Goal: Task Accomplishment & Management: Use online tool/utility

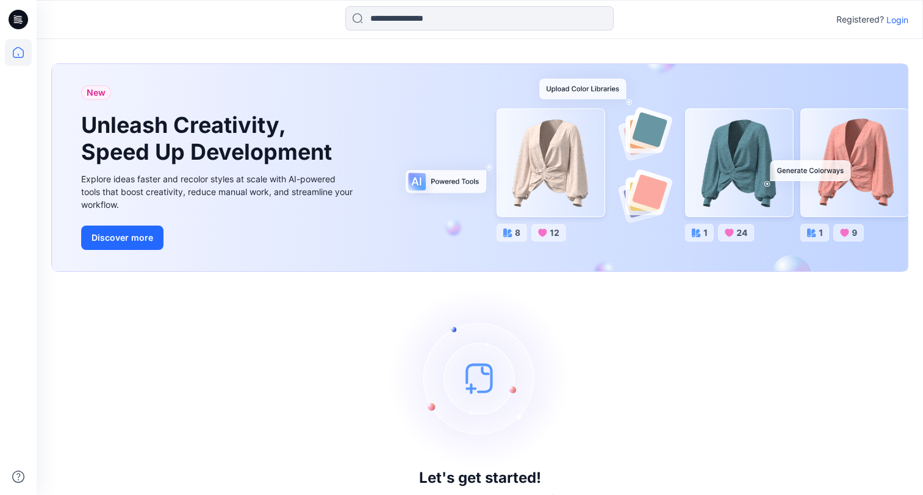
click at [899, 20] on p "Login" at bounding box center [897, 19] width 22 height 13
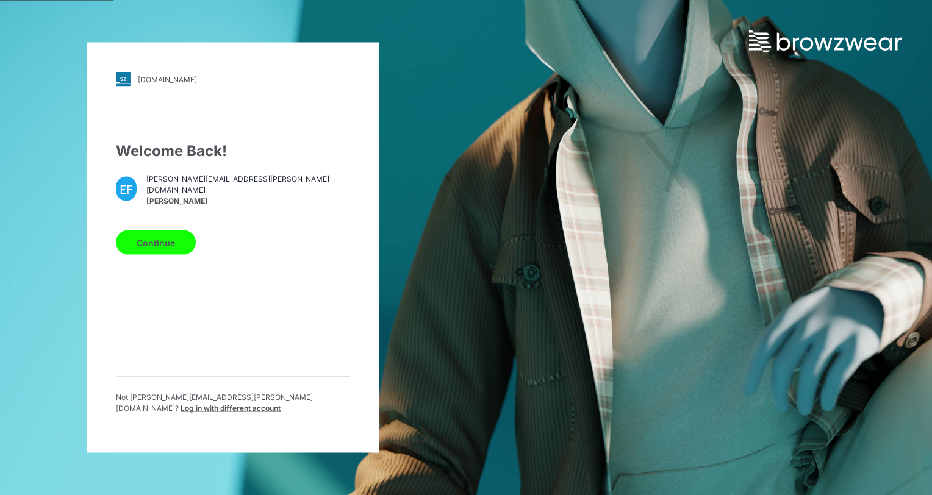
click at [162, 246] on button "Continue" at bounding box center [156, 243] width 80 height 24
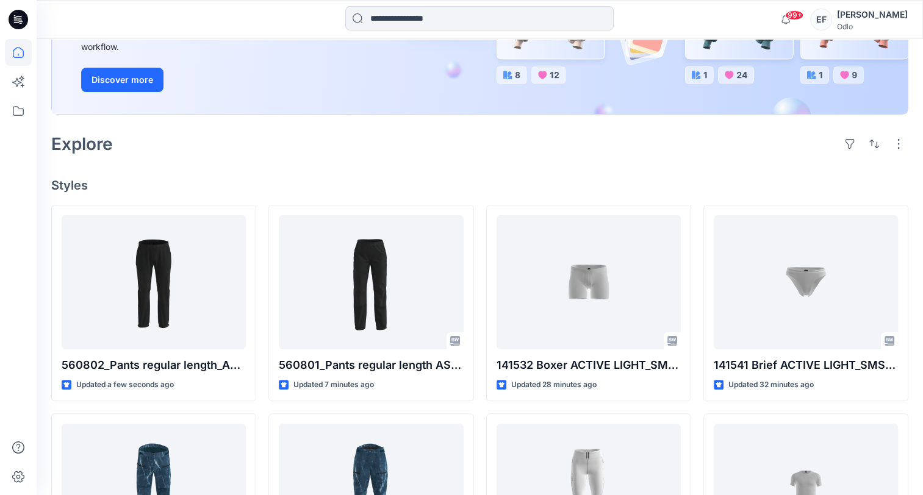
scroll to position [200, 0]
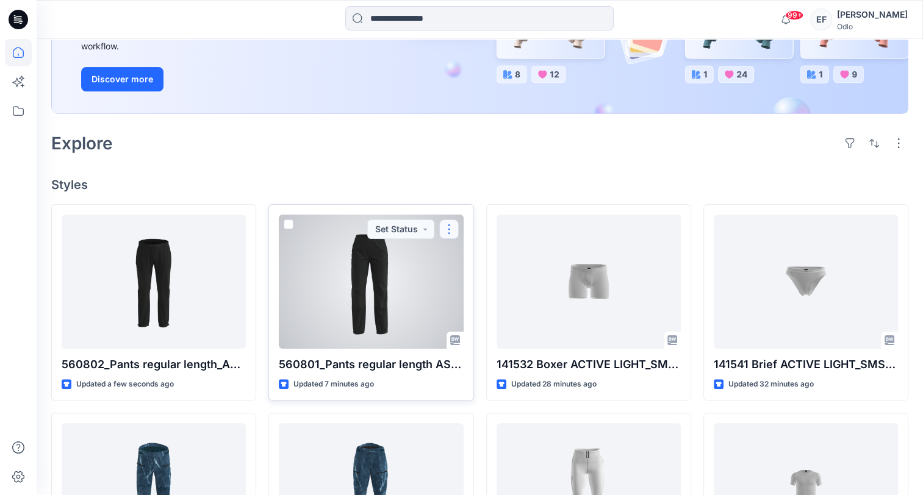
click at [453, 228] on button "button" at bounding box center [449, 230] width 20 height 20
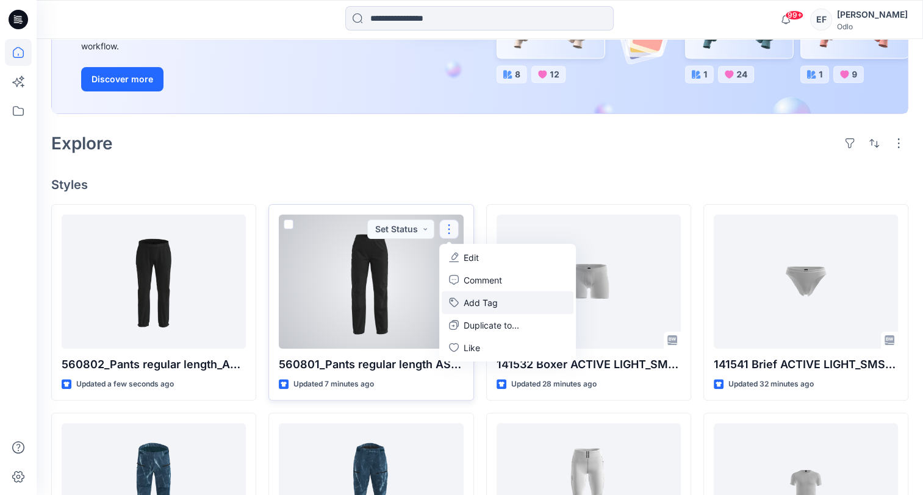
click at [483, 306] on button "Add Tag" at bounding box center [508, 303] width 132 height 23
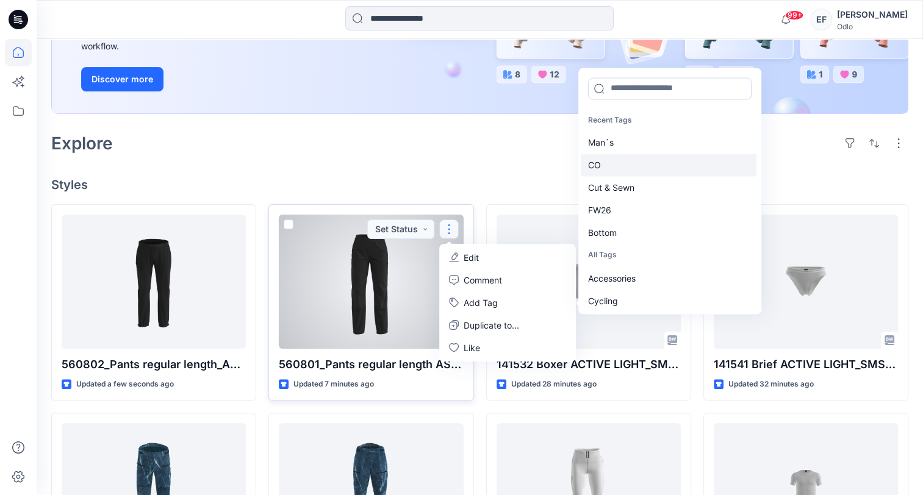
click at [620, 163] on div "CO" at bounding box center [669, 165] width 176 height 23
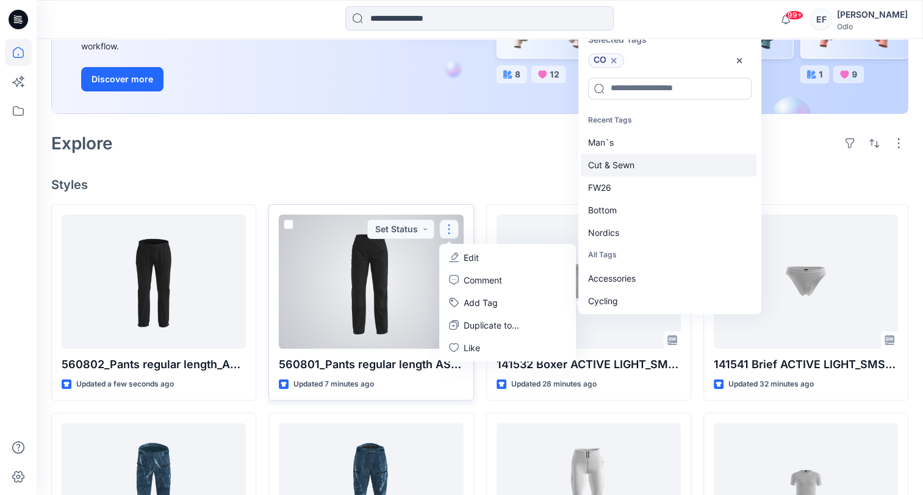
click at [619, 168] on div "Cut & Sewn" at bounding box center [669, 165] width 176 height 23
click at [619, 168] on div "FW26" at bounding box center [669, 165] width 176 height 23
click at [619, 168] on div "Bottom" at bounding box center [669, 165] width 176 height 23
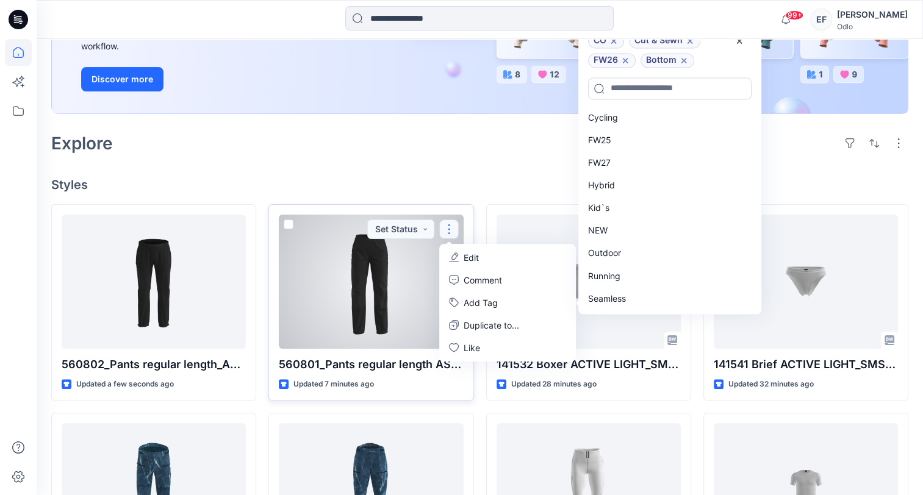
scroll to position [183, 0]
click at [612, 254] on div "Outdoor" at bounding box center [669, 253] width 176 height 23
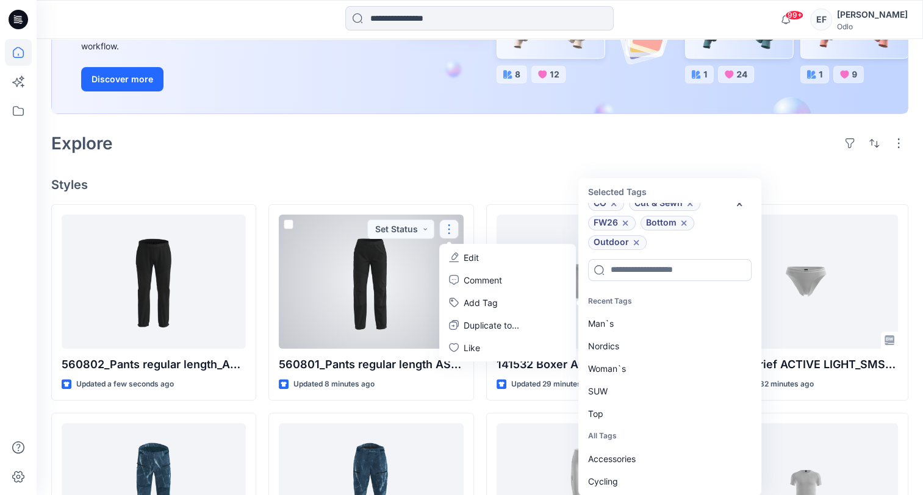
scroll to position [0, 0]
click at [619, 368] on div "Woman`s" at bounding box center [669, 369] width 176 height 23
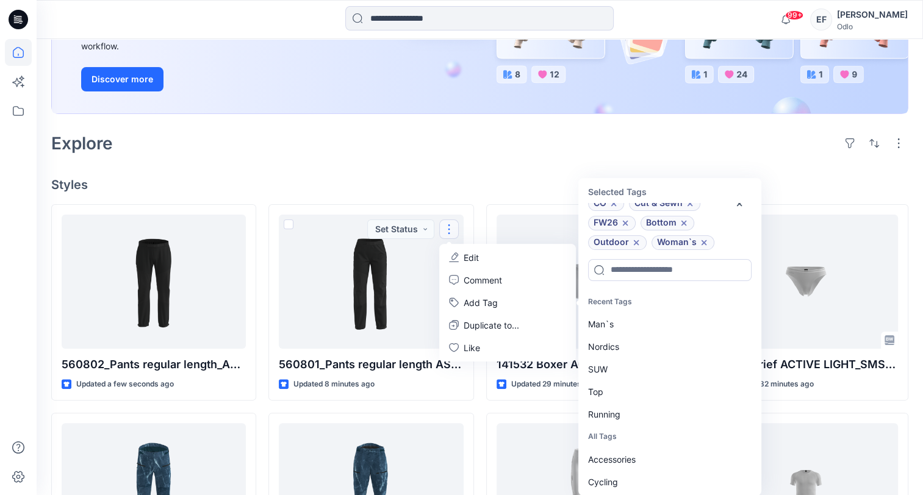
click at [496, 168] on div "Welcome back, [PERSON_NAME] New New Unleash Creativity, Speed Up Development Ex…" at bounding box center [480, 358] width 886 height 1038
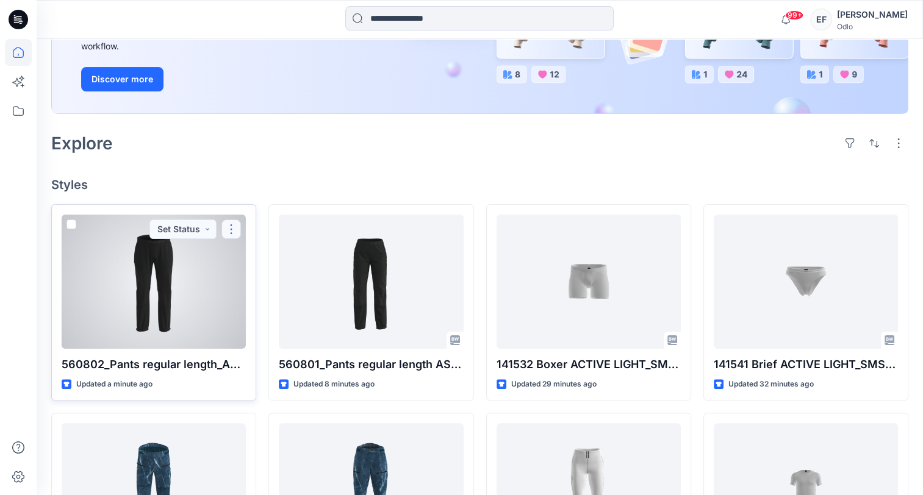
click at [232, 228] on button "button" at bounding box center [231, 230] width 20 height 20
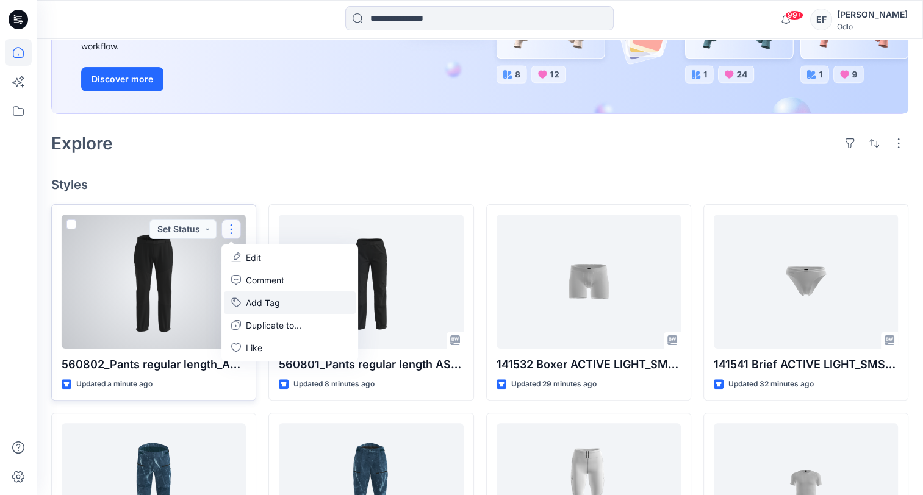
click at [262, 301] on button "Add Tag" at bounding box center [290, 303] width 132 height 23
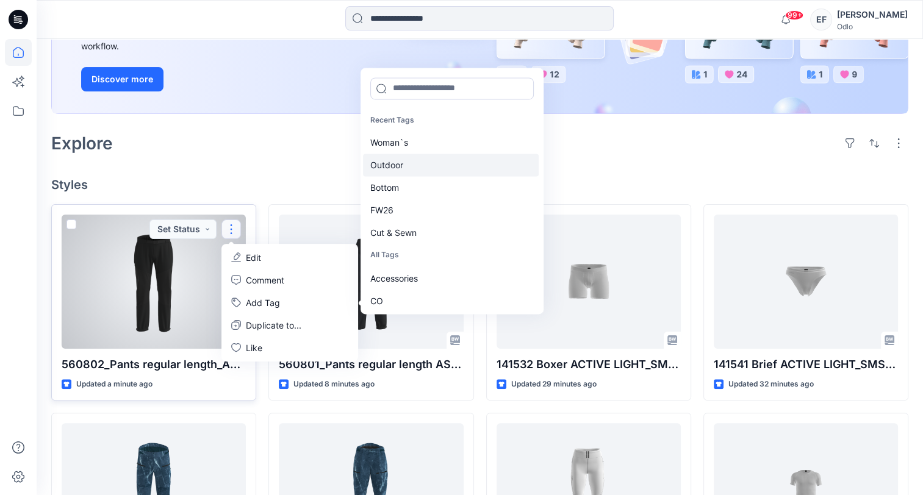
click at [390, 170] on div "Outdoor" at bounding box center [451, 165] width 176 height 23
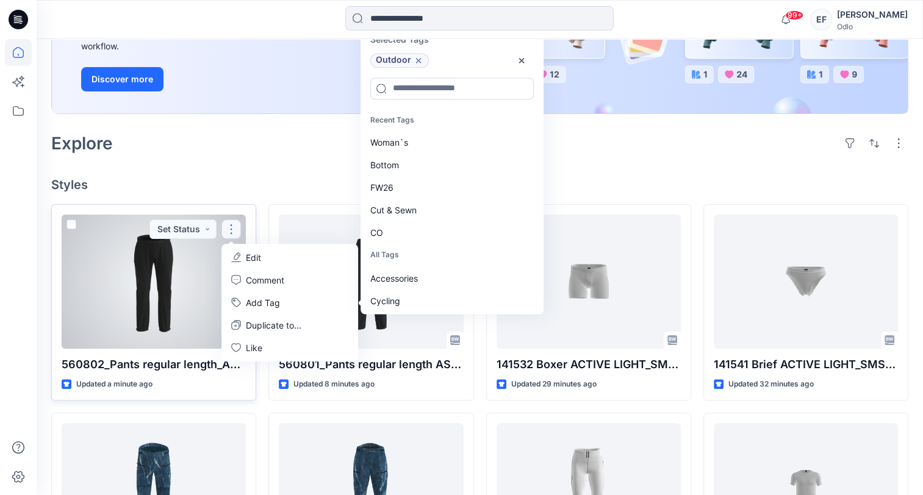
click at [390, 170] on div "Bottom" at bounding box center [451, 165] width 176 height 23
click at [390, 170] on div "FW26" at bounding box center [451, 165] width 176 height 23
click at [390, 170] on div "Cut & Sewn" at bounding box center [451, 165] width 176 height 23
click at [390, 170] on div "CO" at bounding box center [451, 165] width 176 height 23
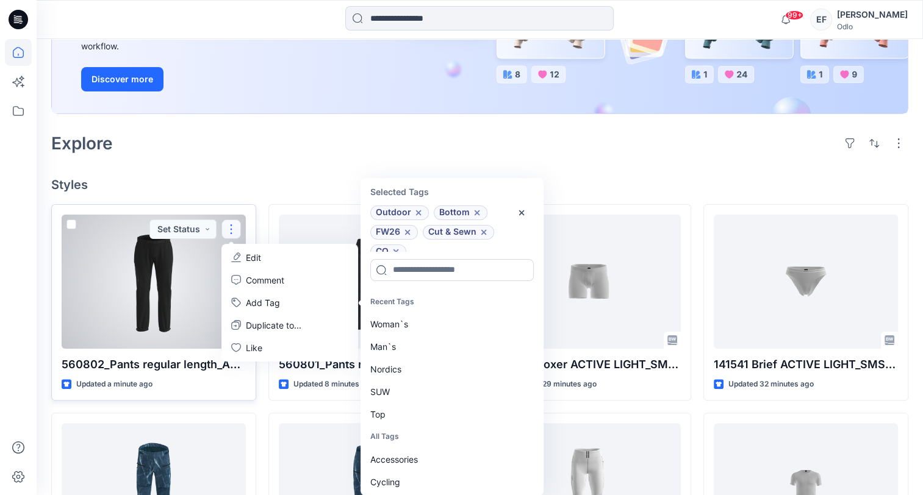
scroll to position [10, 0]
click at [380, 344] on div "Man`s" at bounding box center [451, 347] width 176 height 23
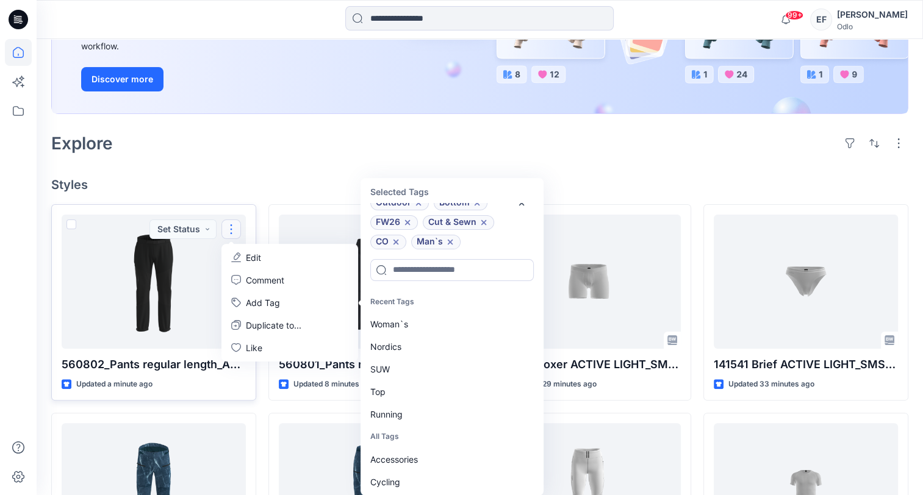
click at [600, 148] on div "Explore" at bounding box center [479, 143] width 857 height 29
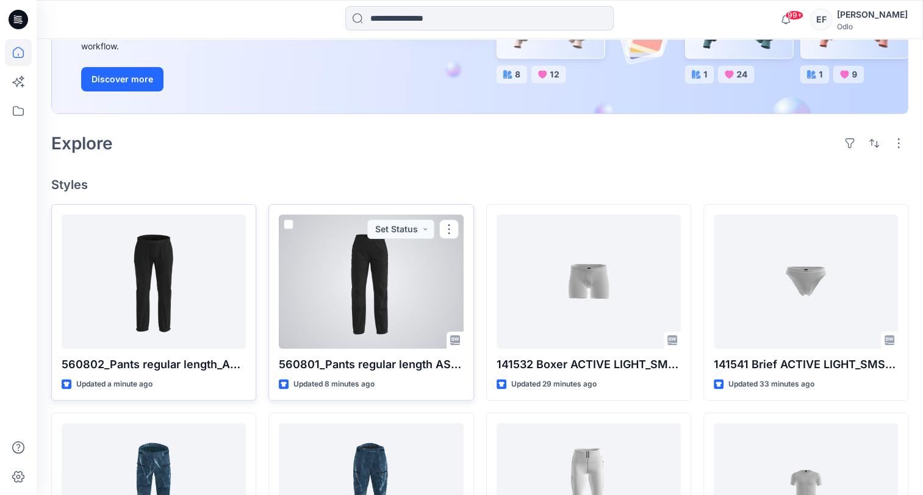
click at [420, 268] on div at bounding box center [371, 282] width 184 height 134
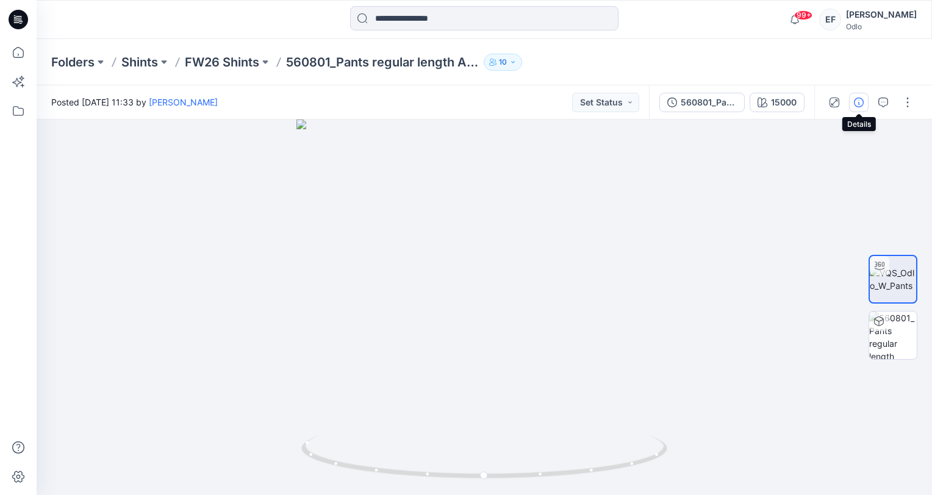
click at [857, 103] on icon "button" at bounding box center [859, 103] width 10 height 10
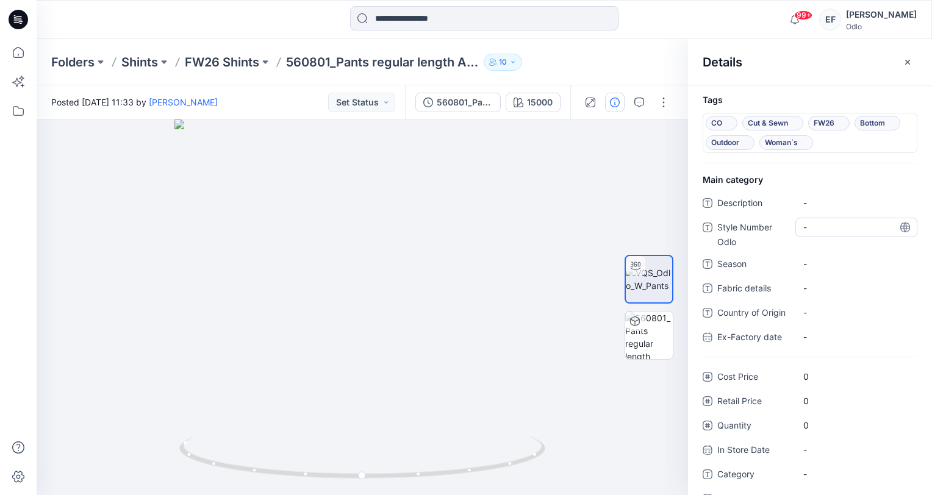
click at [835, 226] on Odlo "-" at bounding box center [856, 227] width 106 height 13
type textarea "******"
click at [816, 263] on span "-" at bounding box center [856, 263] width 106 height 13
type textarea "****"
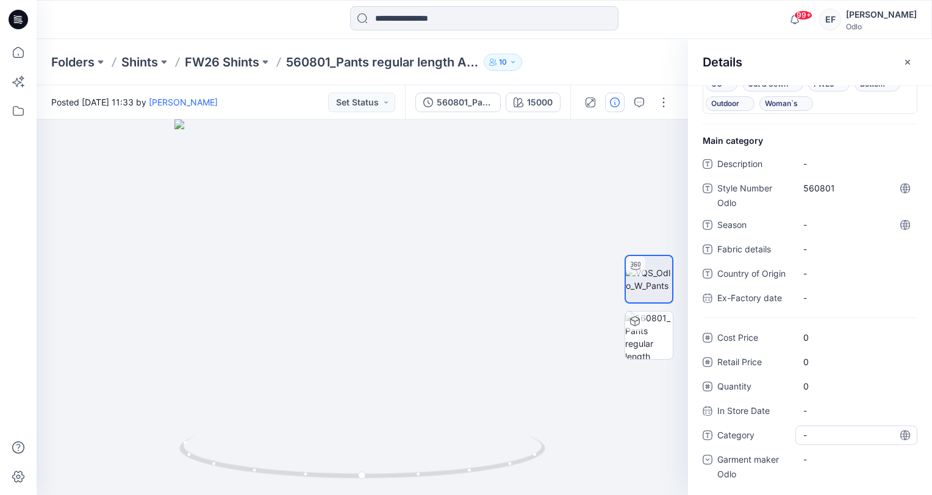
click at [808, 432] on span "-" at bounding box center [856, 435] width 106 height 13
type textarea "*******"
click at [825, 218] on span "-" at bounding box center [856, 224] width 106 height 13
type textarea "****"
click at [821, 464] on div "-" at bounding box center [812, 459] width 18 height 13
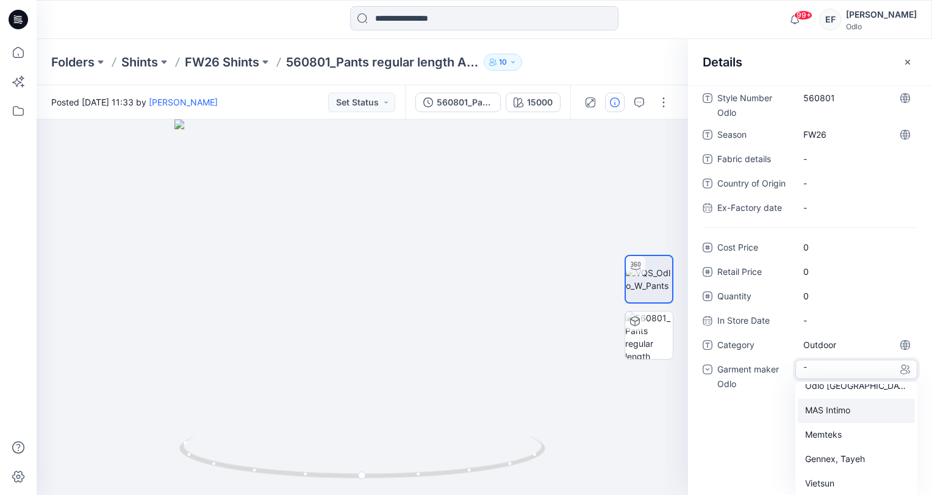
scroll to position [85, 0]
click at [820, 479] on div "Shints" at bounding box center [856, 482] width 117 height 24
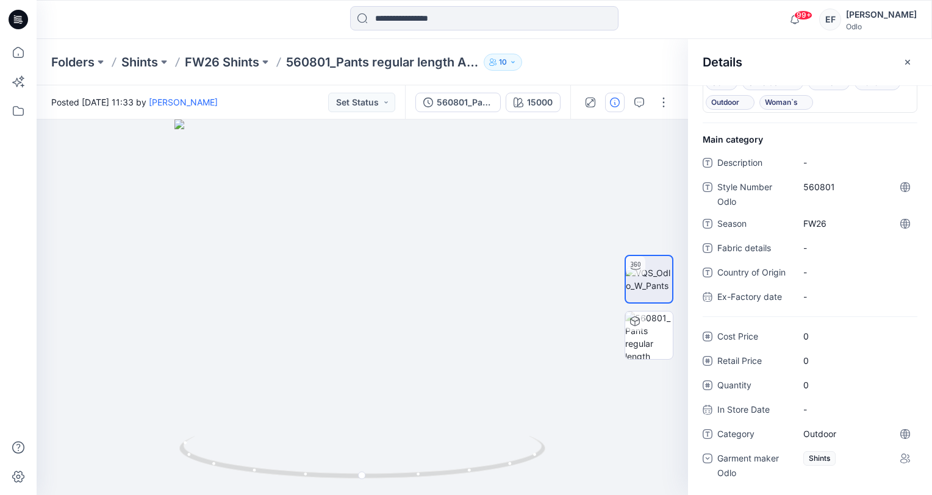
scroll to position [39, 0]
click at [910, 63] on icon "button" at bounding box center [908, 62] width 10 height 10
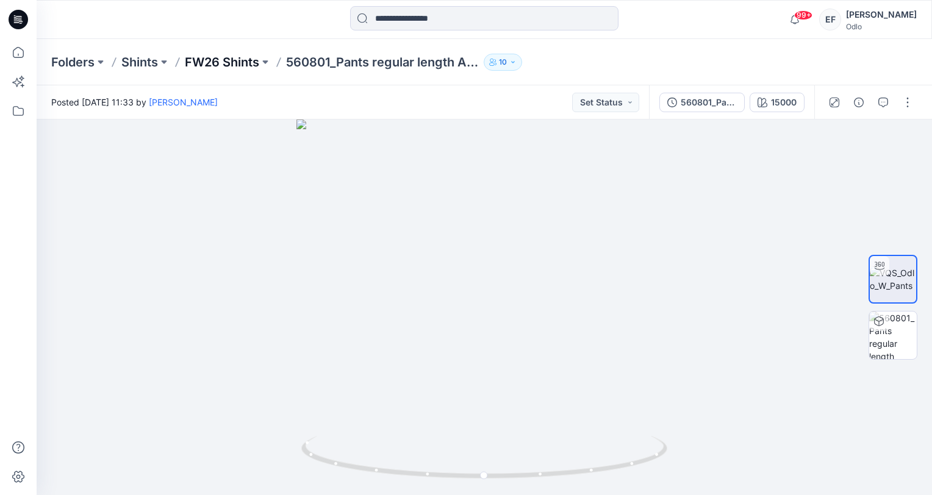
click at [210, 60] on p "FW26 Shints" at bounding box center [222, 62] width 74 height 17
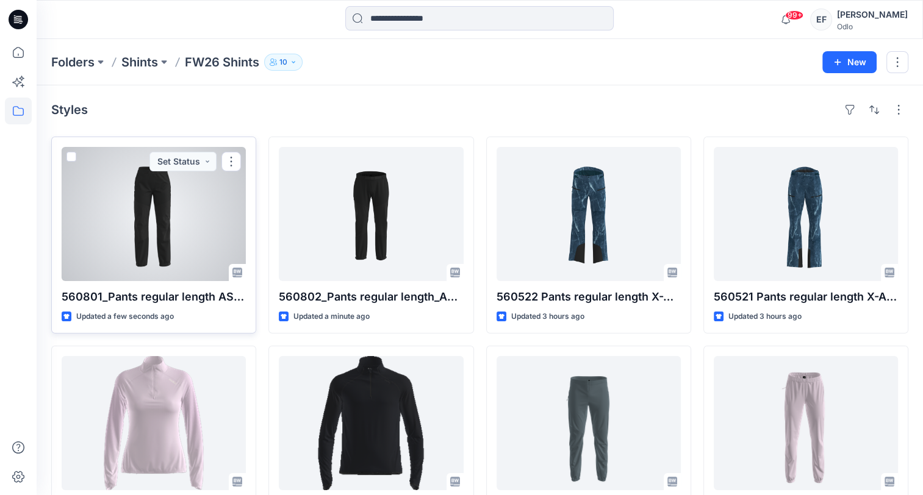
click at [218, 231] on div at bounding box center [154, 214] width 184 height 134
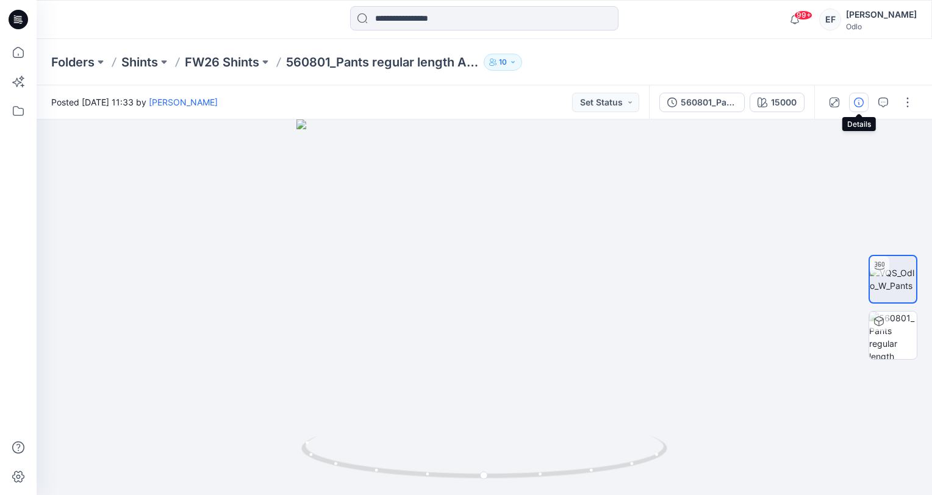
click at [859, 107] on button "button" at bounding box center [859, 103] width 20 height 20
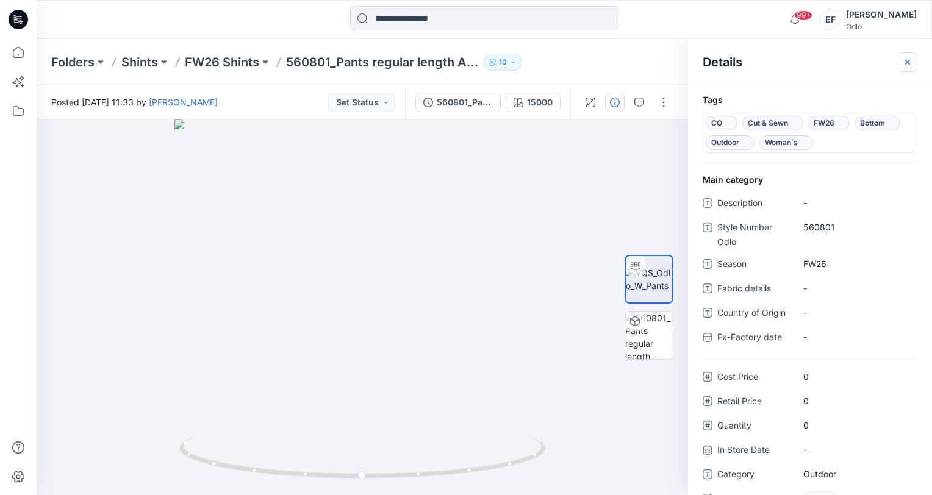
click at [908, 62] on icon "button" at bounding box center [907, 61] width 5 height 5
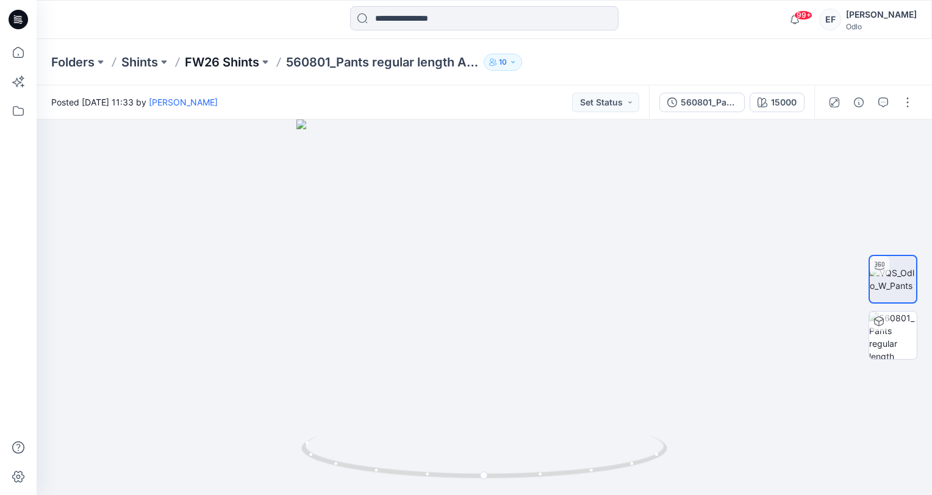
click at [217, 57] on p "FW26 Shints" at bounding box center [222, 62] width 74 height 17
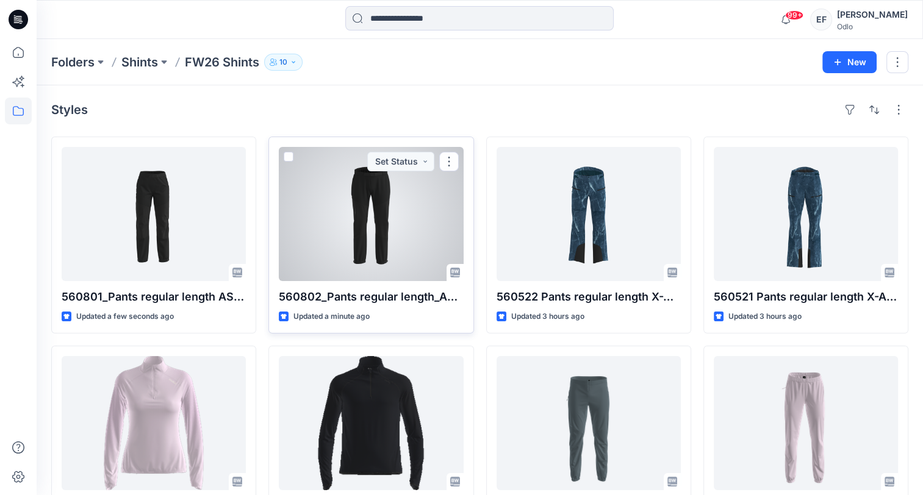
click at [350, 223] on div at bounding box center [371, 214] width 184 height 134
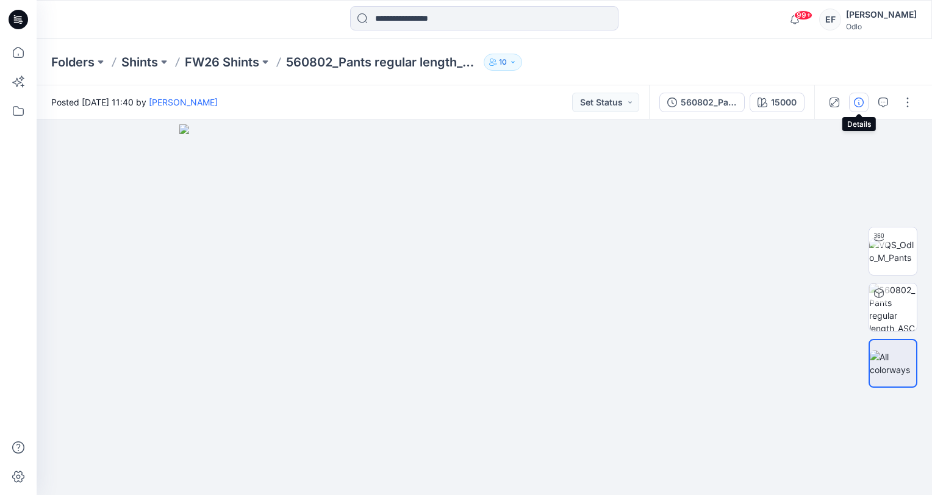
click at [858, 106] on icon "button" at bounding box center [859, 103] width 10 height 10
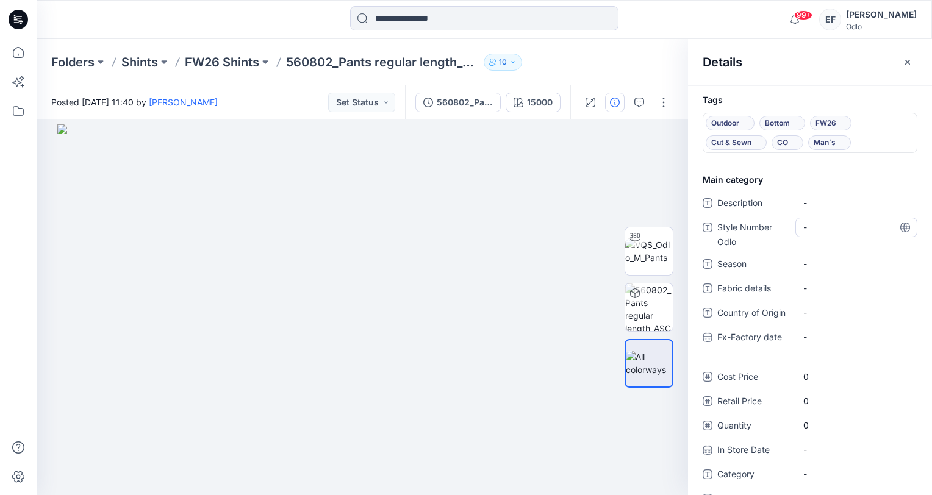
click at [820, 228] on Odlo "-" at bounding box center [856, 227] width 106 height 13
type textarea "******"
click at [837, 265] on span "-" at bounding box center [856, 263] width 106 height 13
type textarea "****"
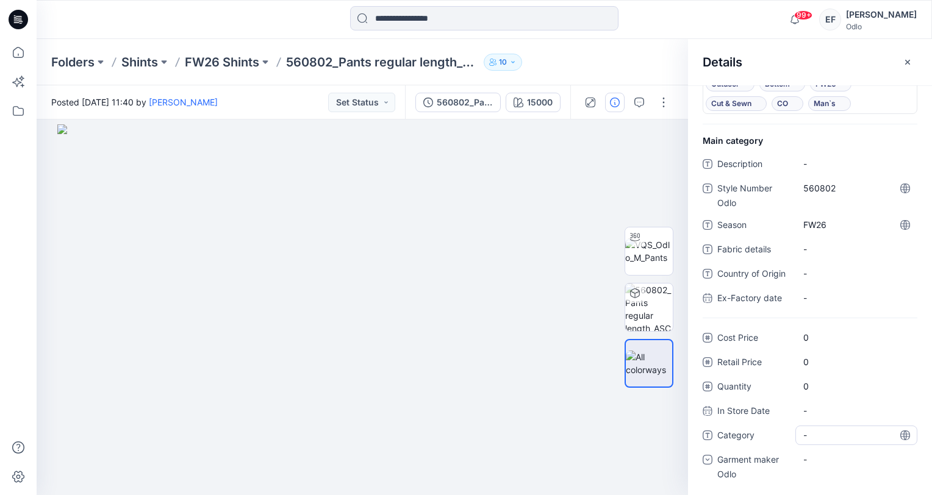
click at [823, 438] on span "-" at bounding box center [856, 435] width 106 height 13
type textarea "*******"
click at [820, 460] on div "-" at bounding box center [812, 459] width 18 height 13
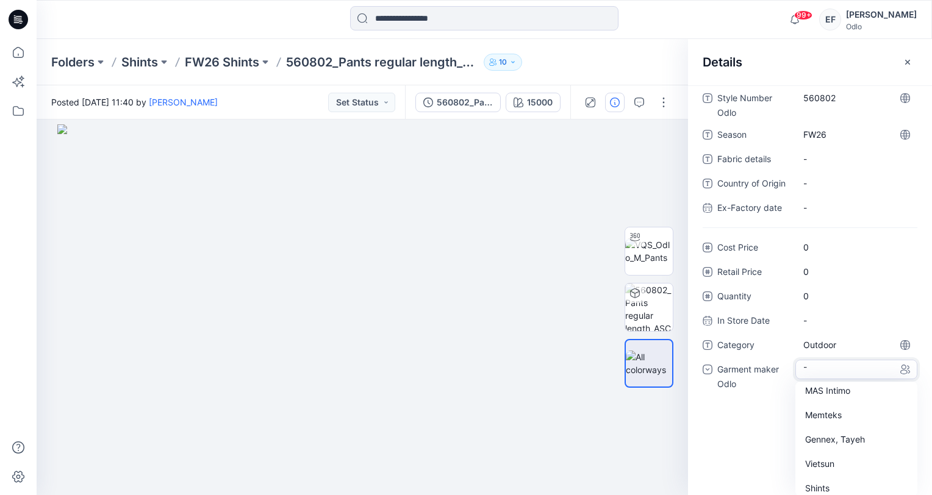
scroll to position [85, 0]
click at [820, 476] on div "Shints" at bounding box center [856, 482] width 117 height 24
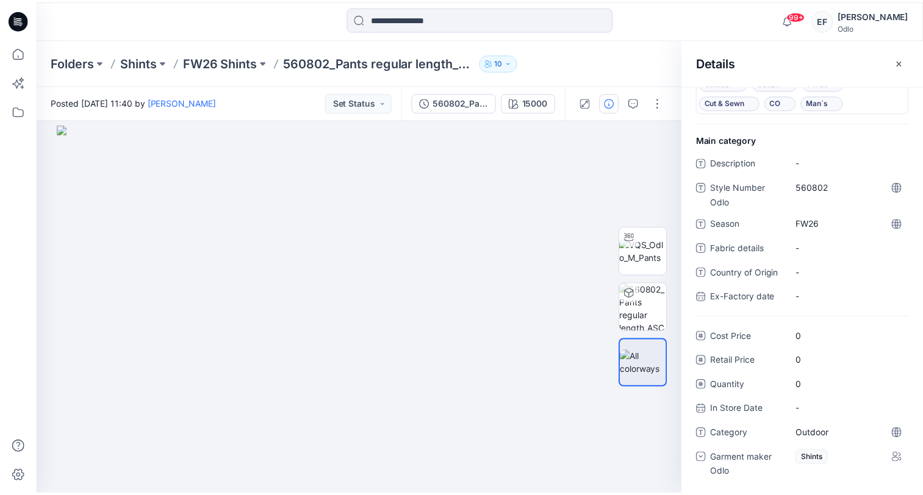
scroll to position [39, 0]
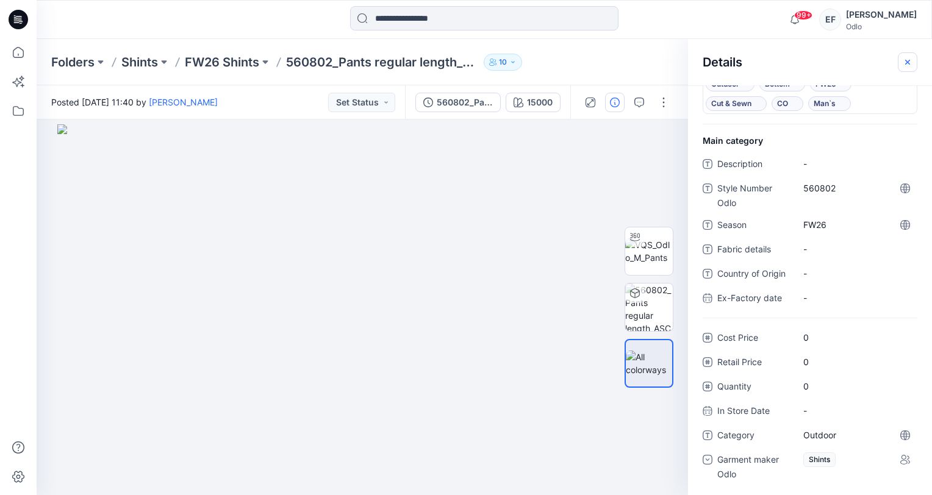
click at [906, 65] on icon "button" at bounding box center [908, 62] width 10 height 10
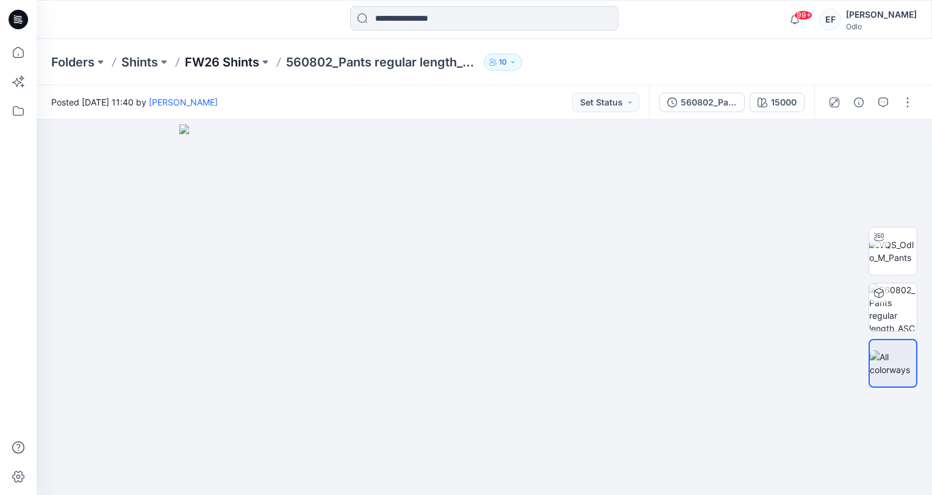
click at [217, 65] on p "FW26 Shints" at bounding box center [222, 62] width 74 height 17
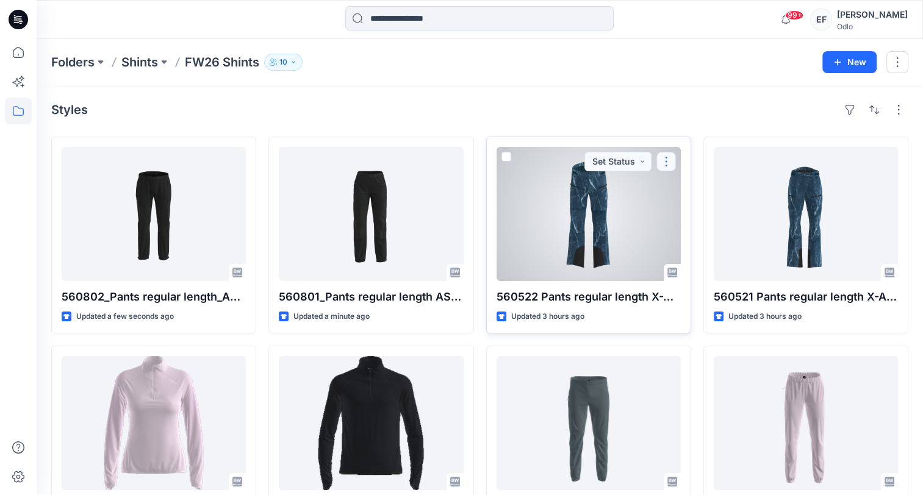
click at [664, 161] on button "button" at bounding box center [666, 162] width 20 height 20
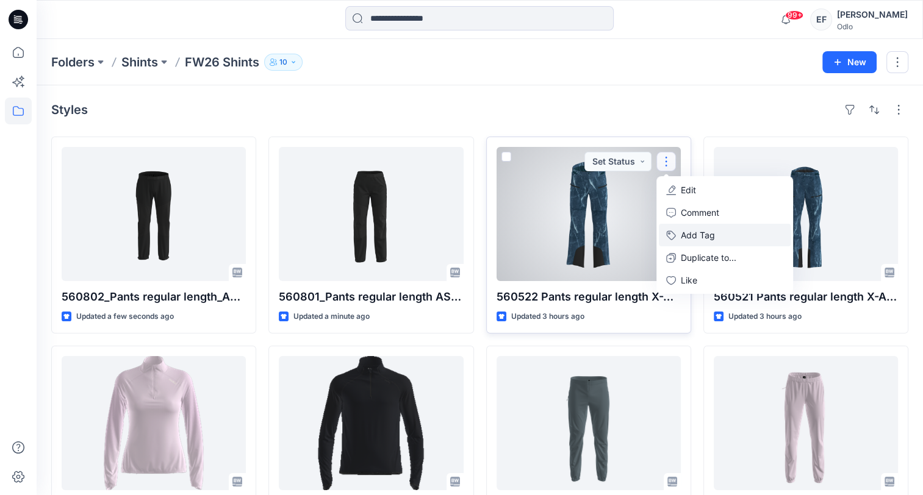
click at [705, 237] on button "Add Tag" at bounding box center [725, 235] width 132 height 23
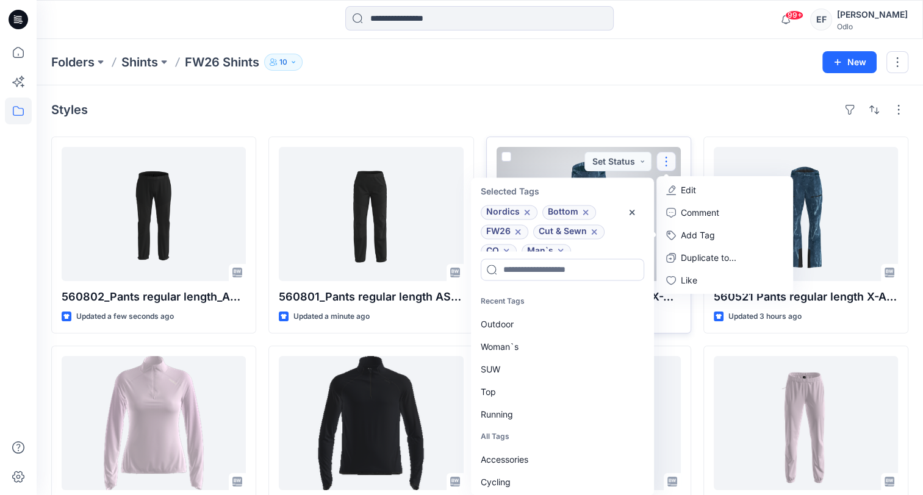
click at [528, 214] on icon at bounding box center [527, 212] width 10 height 10
click at [498, 326] on div "Outdoor" at bounding box center [561, 324] width 176 height 23
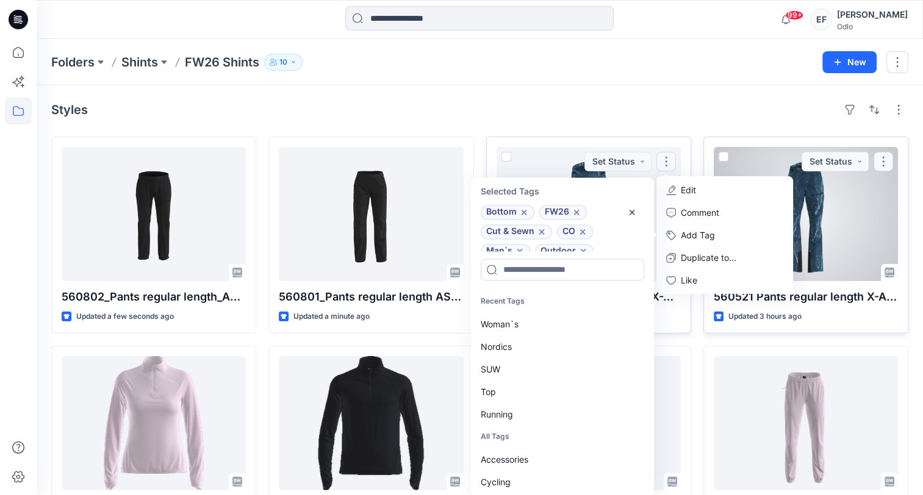
click at [883, 157] on button "button" at bounding box center [884, 162] width 20 height 20
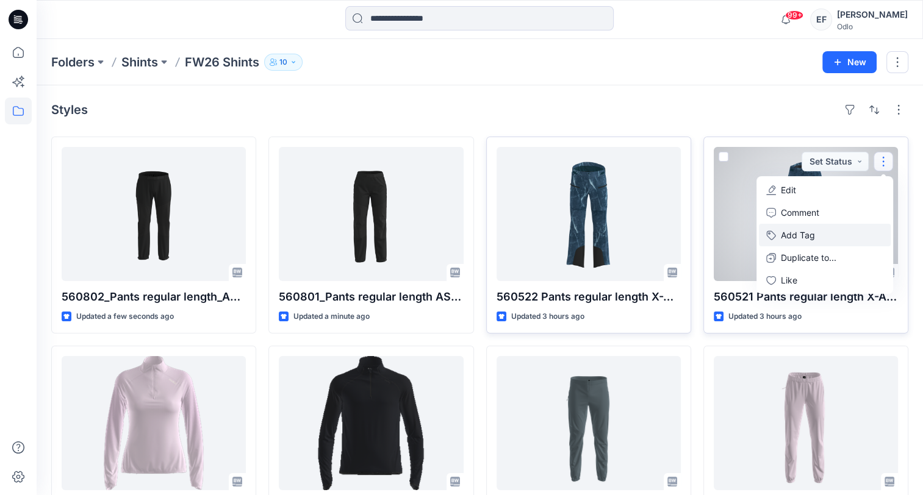
click at [792, 234] on button "Add Tag" at bounding box center [825, 235] width 132 height 23
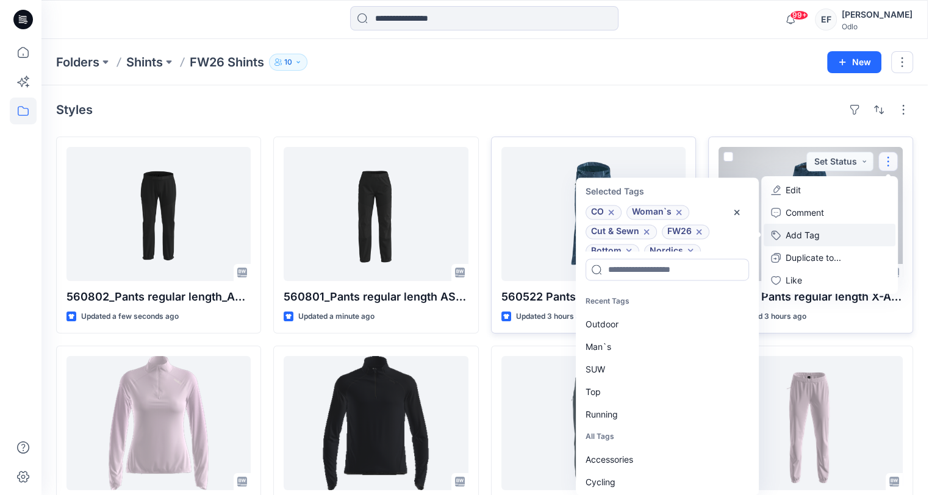
scroll to position [10, 0]
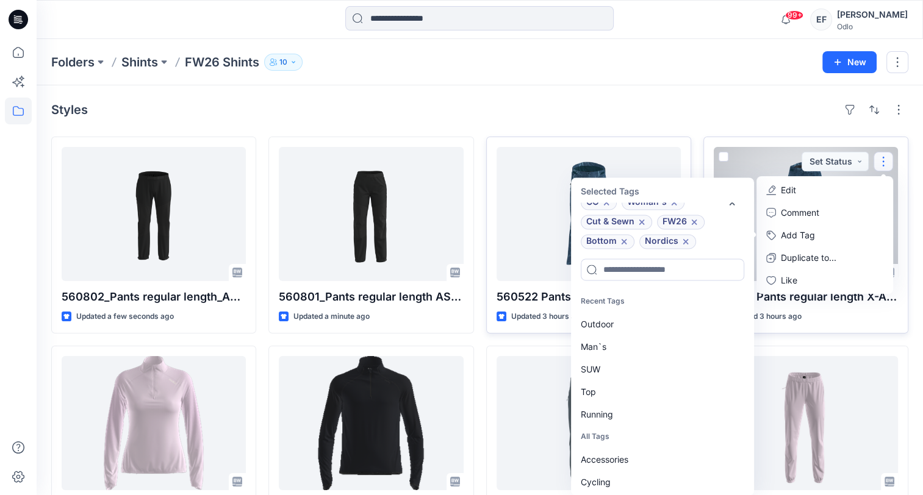
click at [683, 239] on icon at bounding box center [686, 242] width 10 height 10
click at [604, 327] on div "Outdoor" at bounding box center [661, 324] width 176 height 23
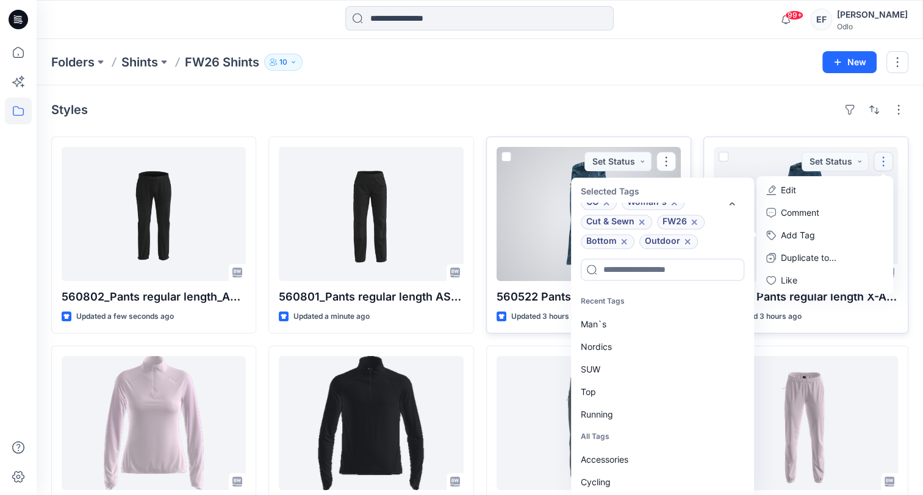
click at [509, 234] on div at bounding box center [589, 214] width 184 height 134
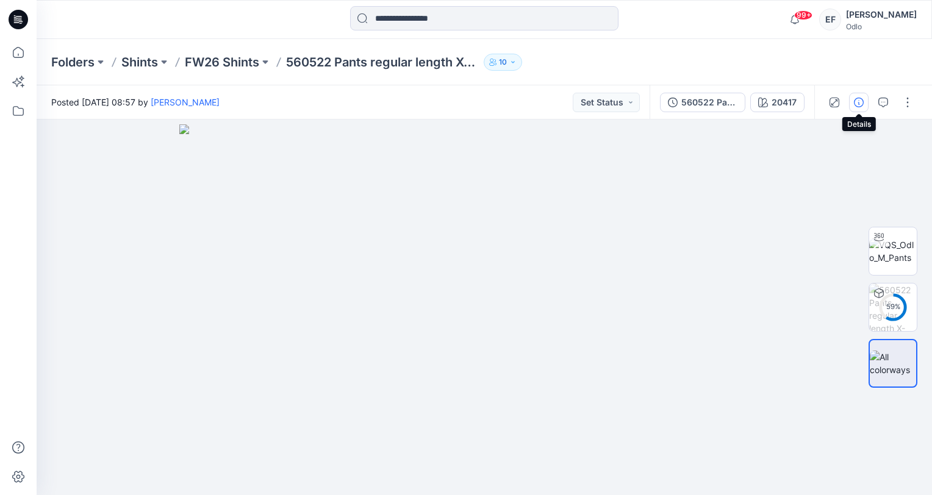
click at [858, 102] on icon "button" at bounding box center [859, 103] width 10 height 10
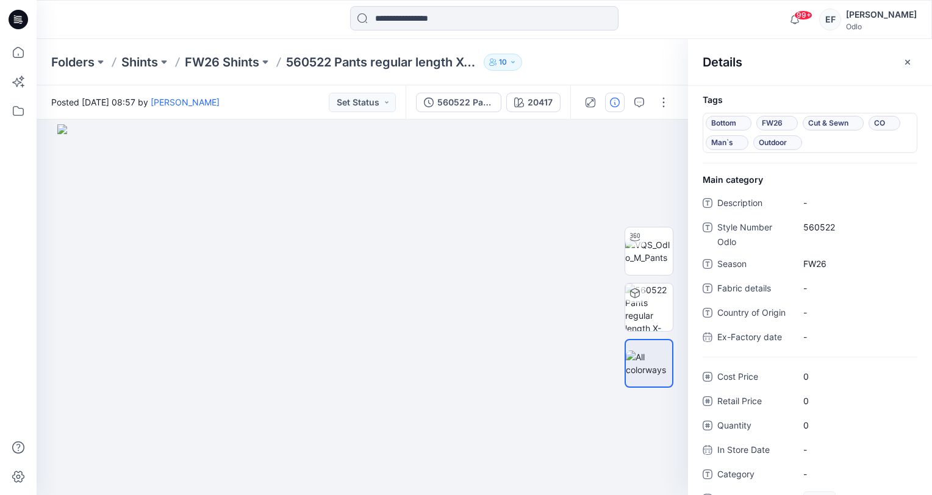
scroll to position [39, 0]
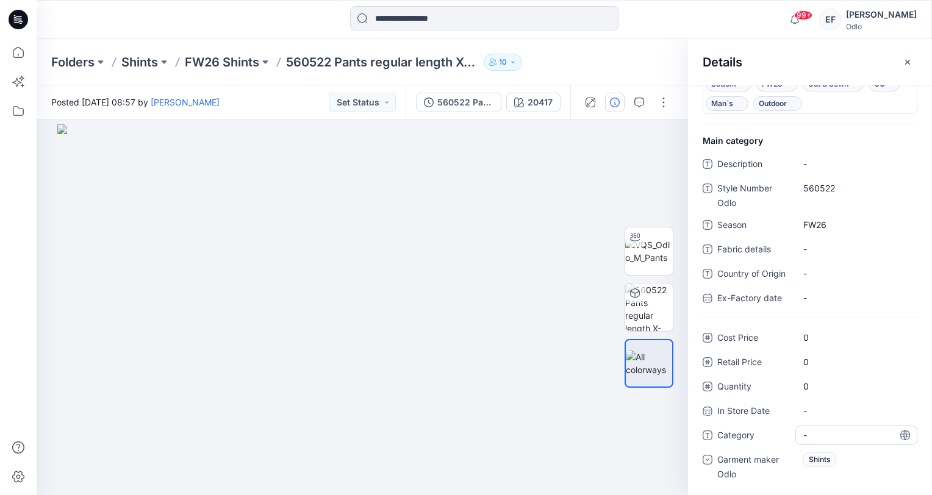
click at [817, 433] on span "-" at bounding box center [856, 435] width 106 height 13
type textarea "*******"
click at [904, 60] on icon "button" at bounding box center [908, 62] width 10 height 10
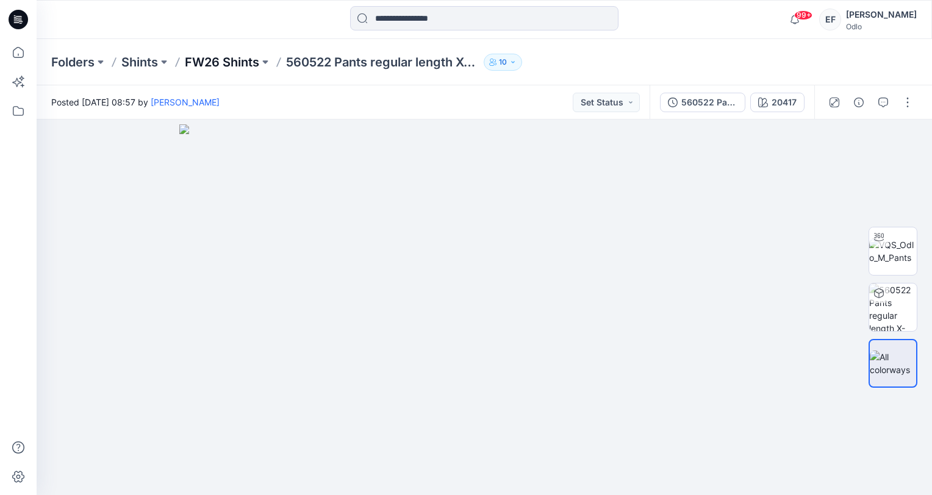
click at [237, 59] on p "FW26 Shints" at bounding box center [222, 62] width 74 height 17
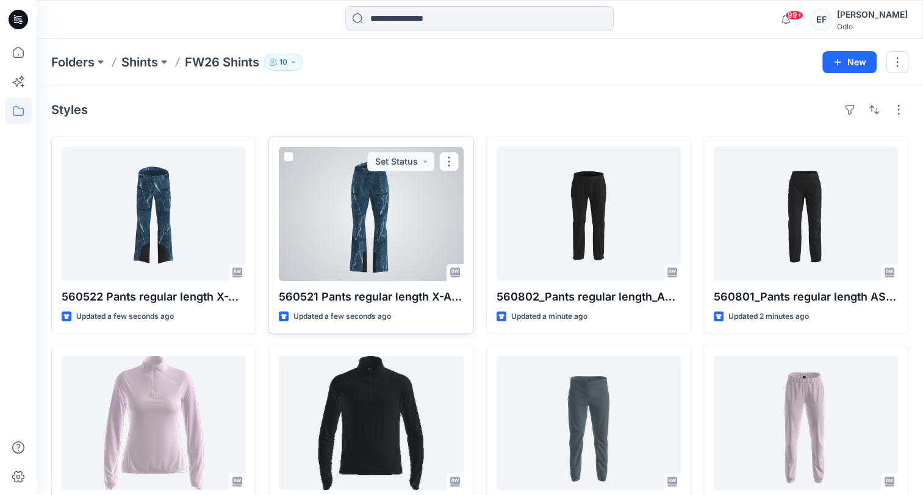
click at [340, 213] on div at bounding box center [371, 214] width 184 height 134
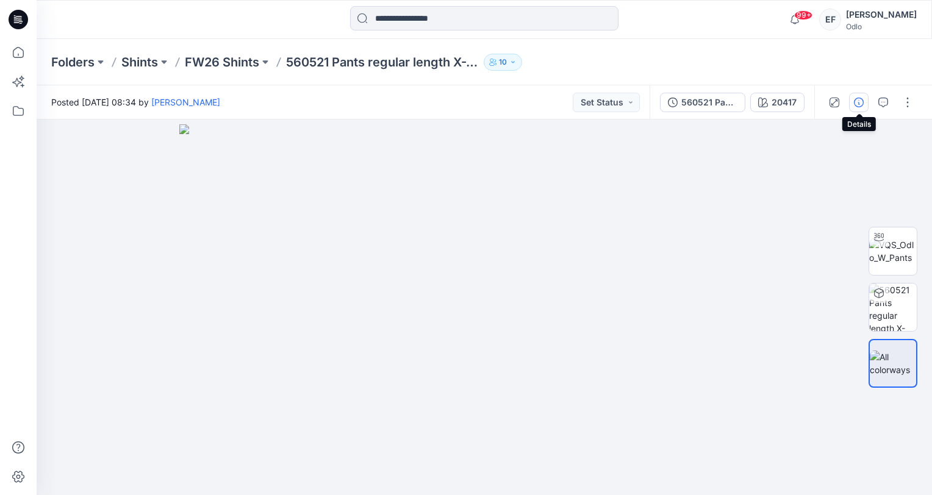
click at [854, 102] on icon "button" at bounding box center [859, 103] width 10 height 10
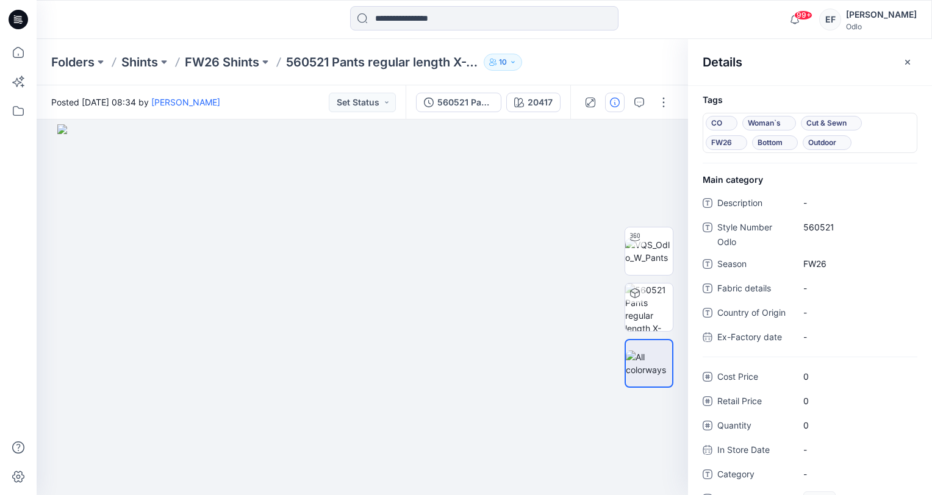
scroll to position [39, 0]
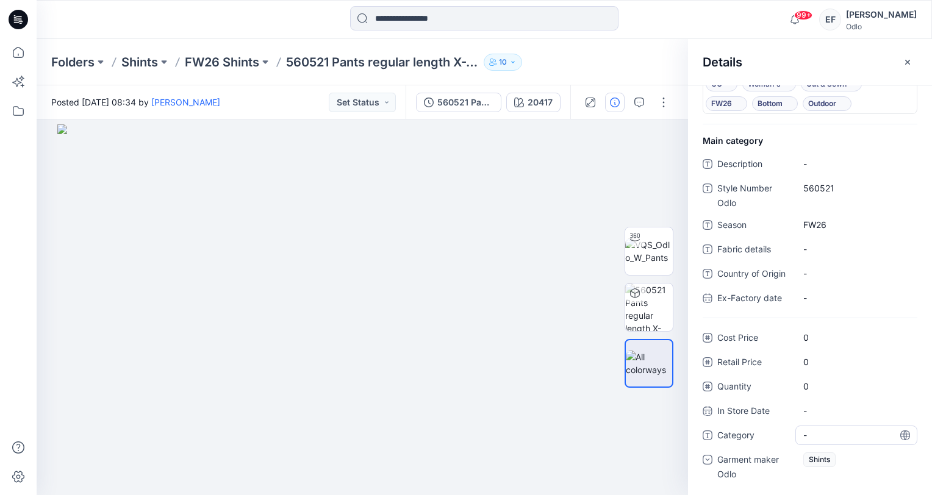
click at [814, 431] on span "-" at bounding box center [856, 435] width 106 height 13
type textarea "*******"
click at [618, 68] on div "Folders Shints FW26 Shints 560521 Pants regular length X-ALP 3L_SMS_3D 10" at bounding box center [436, 62] width 771 height 17
click at [908, 59] on icon "button" at bounding box center [908, 62] width 10 height 10
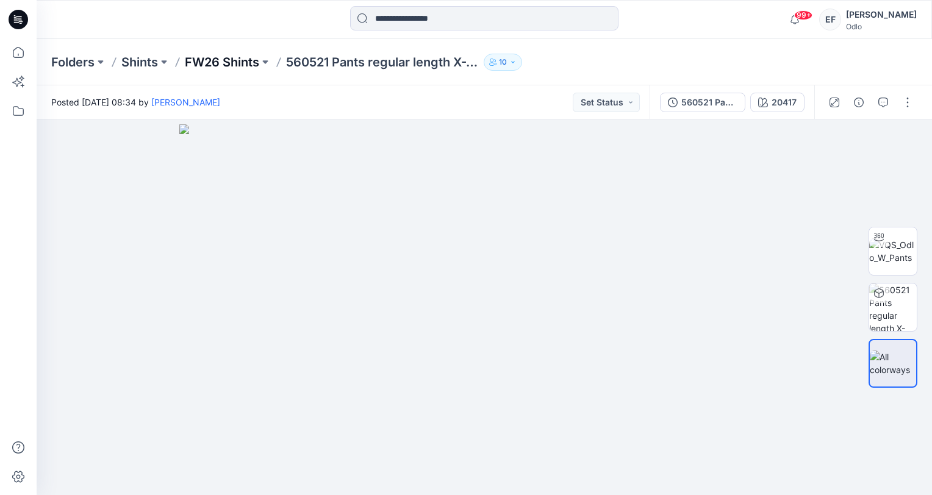
click at [228, 59] on p "FW26 Shints" at bounding box center [222, 62] width 74 height 17
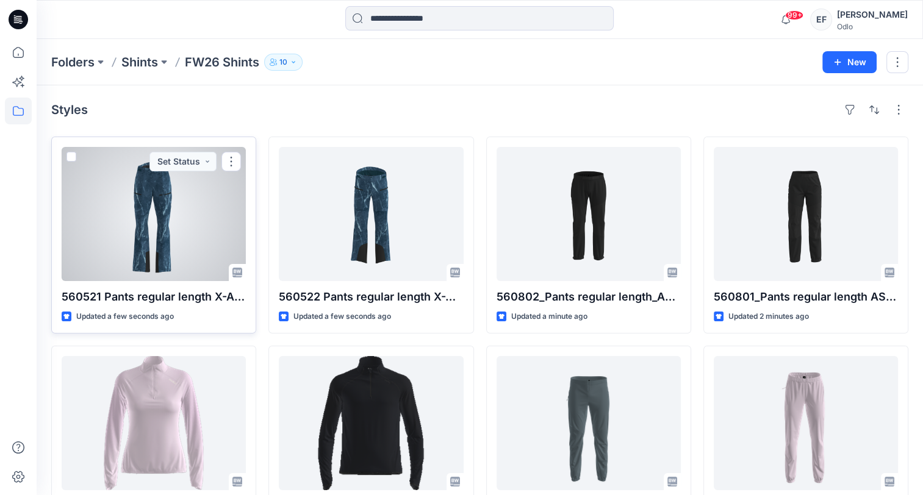
click at [154, 213] on div at bounding box center [154, 214] width 184 height 134
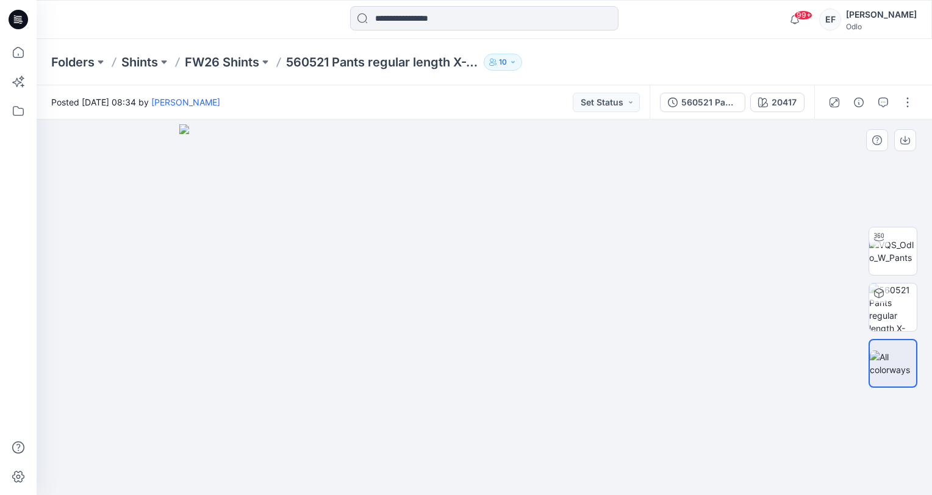
click at [487, 161] on img at bounding box center [484, 309] width 610 height 371
click at [207, 51] on div "Folders Shints FW26 Shints 560521 Pants regular length X-ALP 3L_SMS_3D 10" at bounding box center [485, 62] width 896 height 46
click at [209, 61] on p "FW26 Shints" at bounding box center [222, 62] width 74 height 17
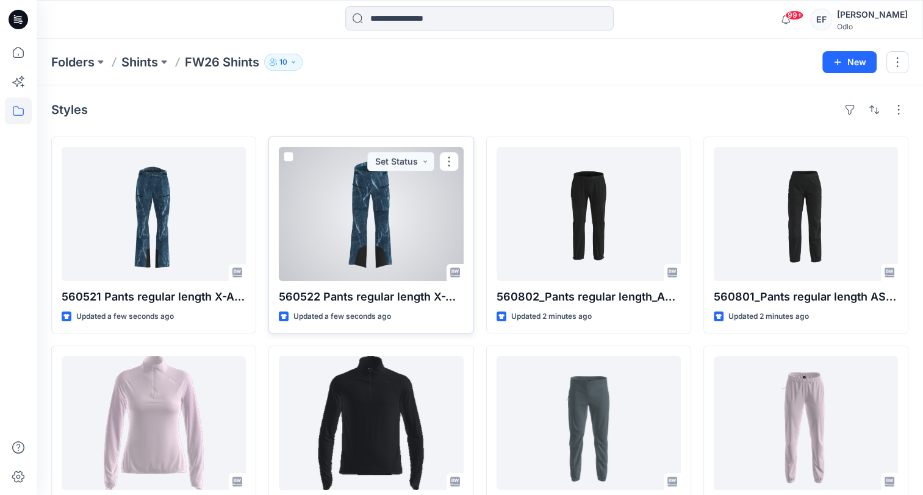
click at [378, 190] on div at bounding box center [371, 214] width 184 height 134
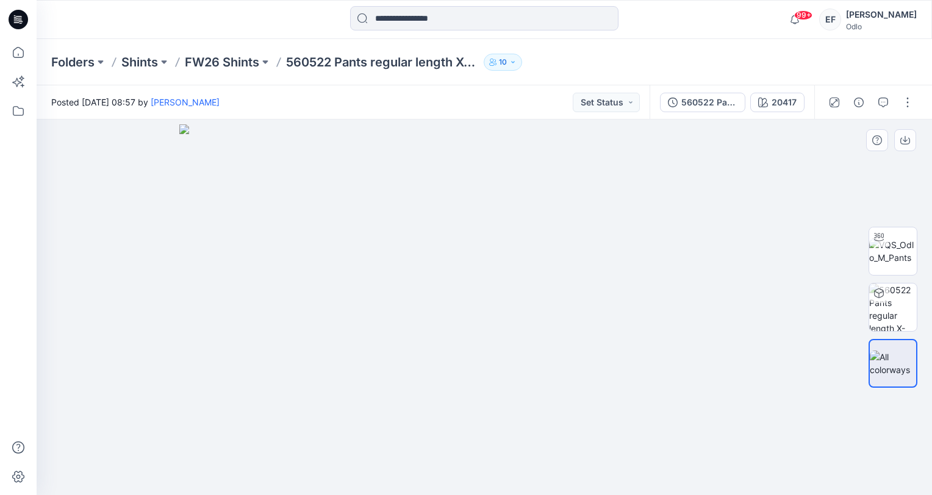
click at [486, 176] on img at bounding box center [484, 309] width 610 height 371
